Goal: Navigation & Orientation: Find specific page/section

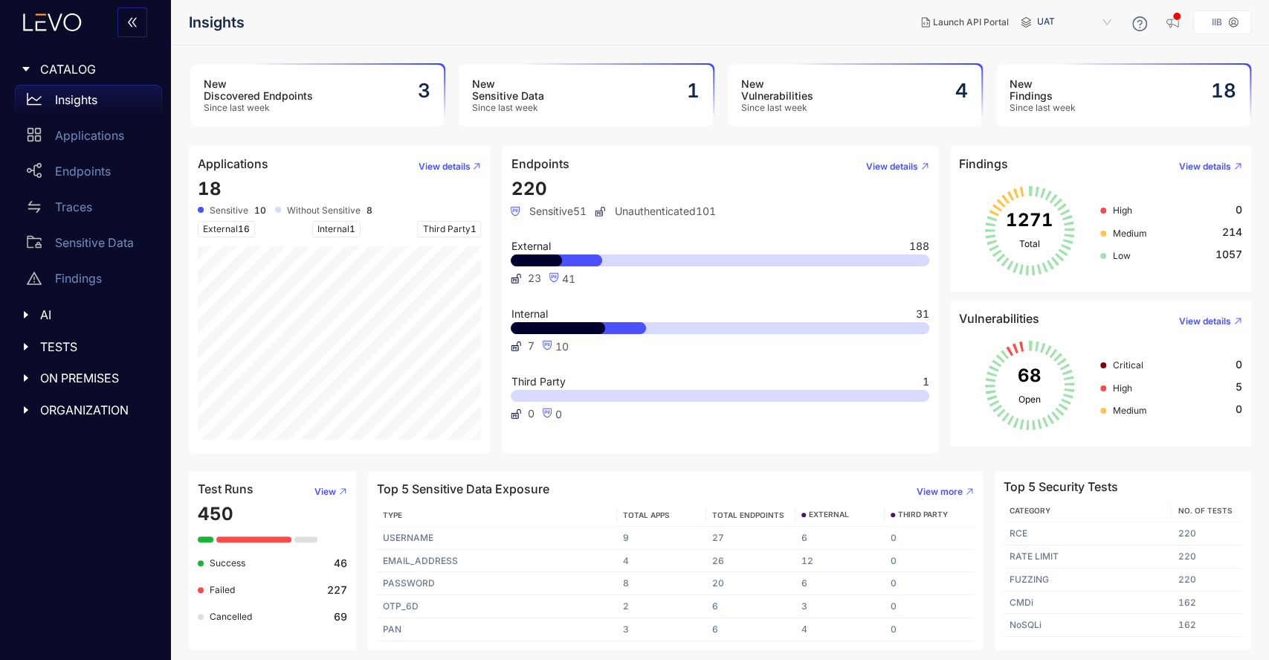
click at [28, 377] on icon "caret-right" at bounding box center [26, 377] width 4 height 7
click at [81, 407] on p "Deployments" at bounding box center [92, 408] width 74 height 13
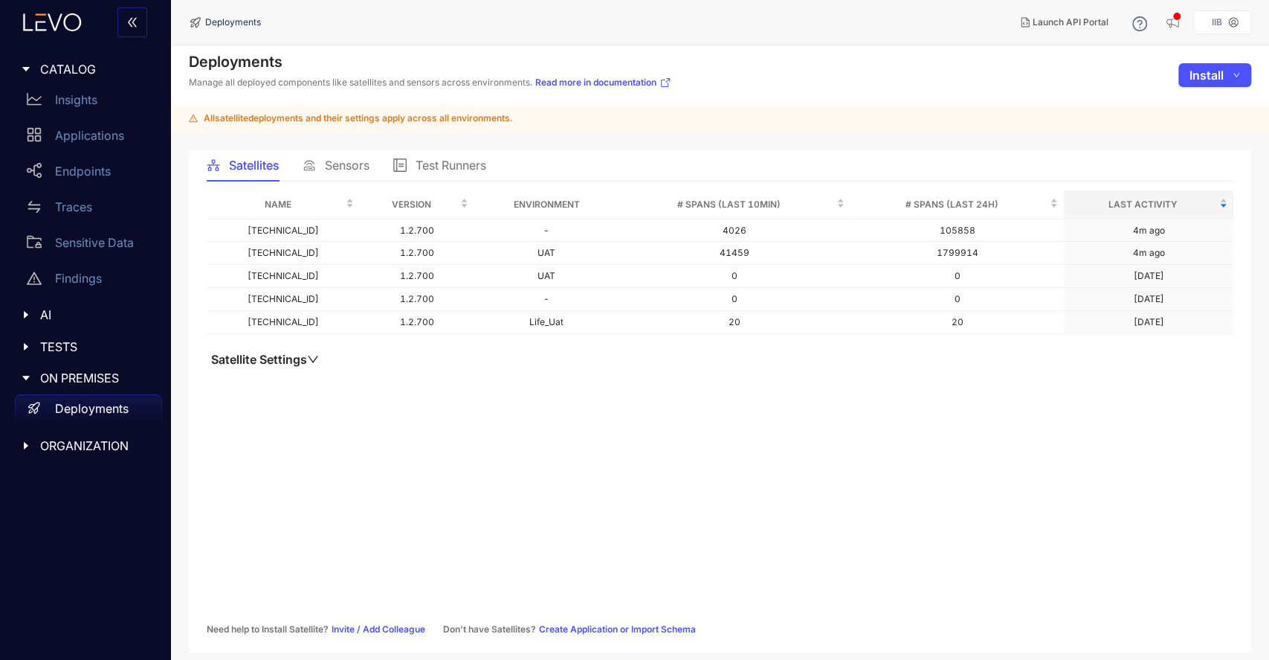
click at [341, 160] on span "Sensors" at bounding box center [347, 164] width 45 height 13
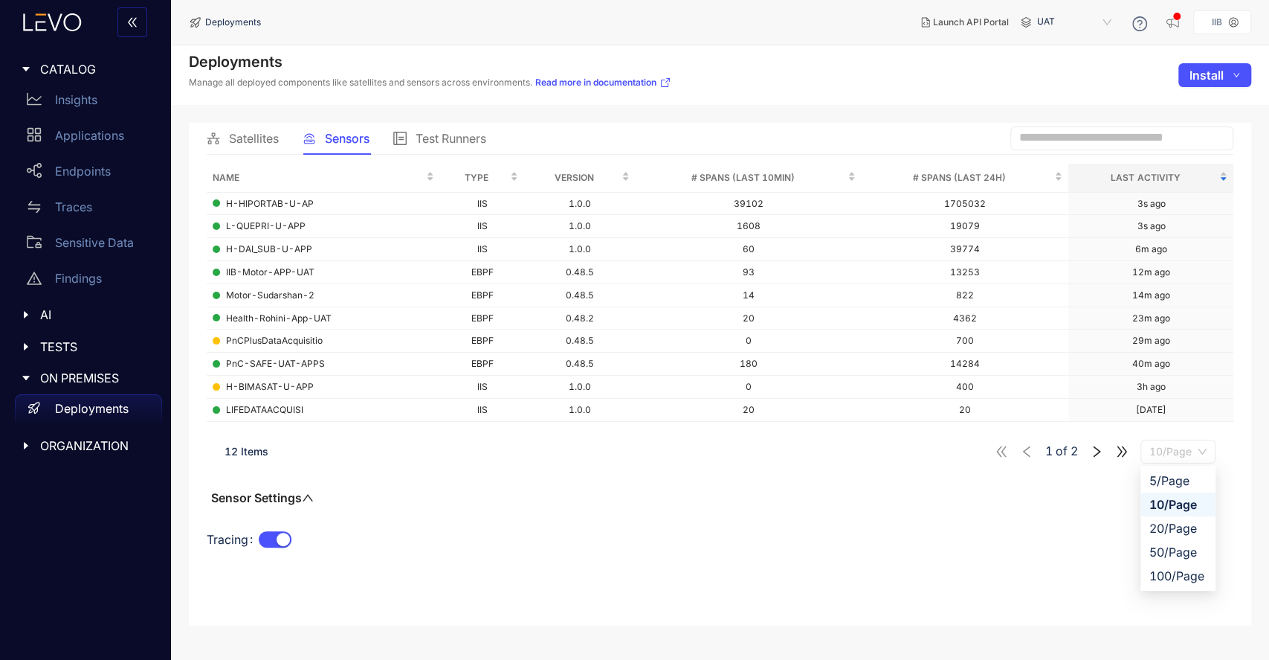
click at [1200, 450] on span "10/Page" at bounding box center [1178, 451] width 57 height 22
click at [1171, 567] on div "100/Page" at bounding box center [1178, 575] width 57 height 16
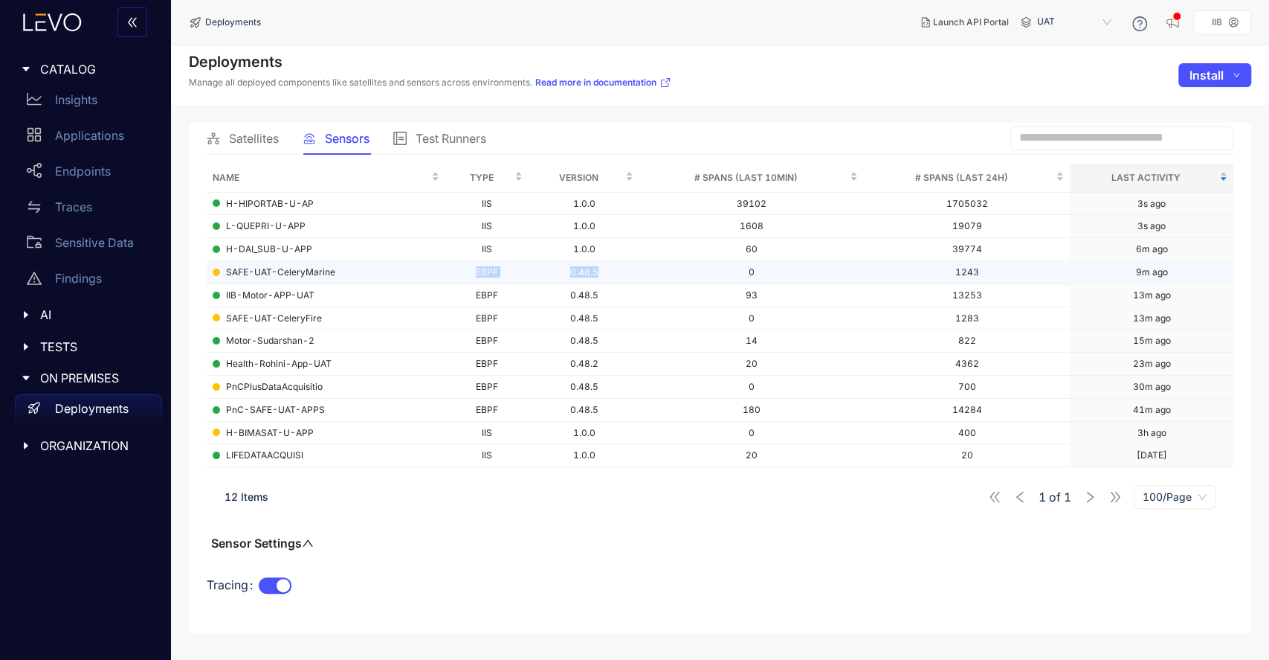
drag, startPoint x: 465, startPoint y: 272, endPoint x: 612, endPoint y: 282, distance: 146.8
click at [612, 282] on tr "SAFE-UAT-CeleryMarine EBPF 0.48.5 0 1243 9m ago" at bounding box center [720, 272] width 1027 height 23
copy tr "EBPF 0.48.5"
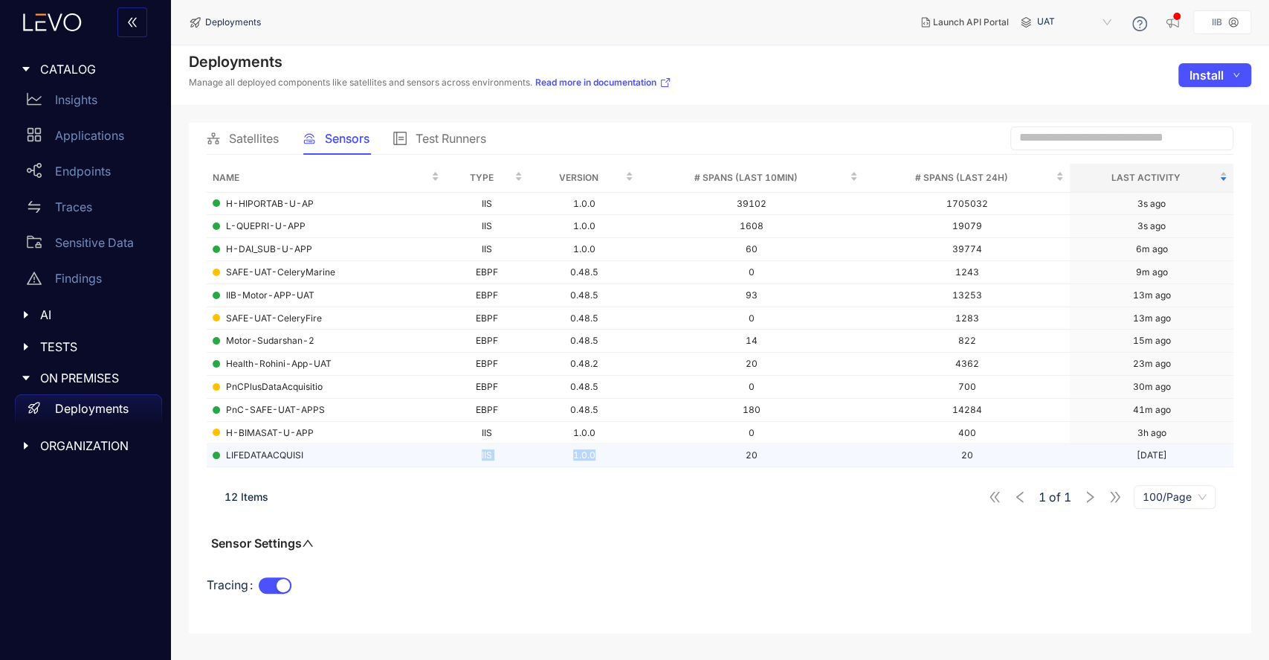
drag, startPoint x: 477, startPoint y: 455, endPoint x: 608, endPoint y: 449, distance: 131.0
click at [608, 449] on tr "LIFEDATAACQUISI IIS 1.0.0 20 20 [DATE]" at bounding box center [720, 455] width 1027 height 23
copy tr "IIS 1.0.0"
